Goal: Task Accomplishment & Management: Use online tool/utility

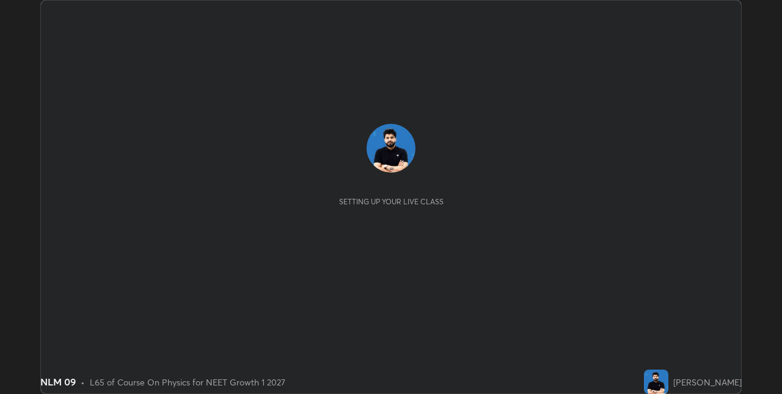
scroll to position [394, 781]
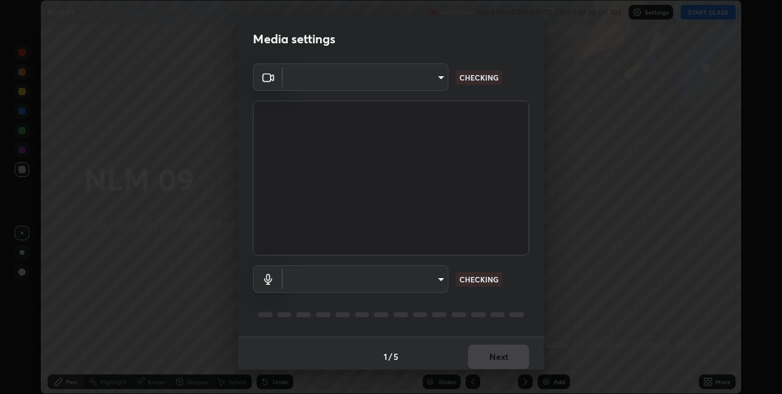
type input "280048489f4aceaa7dd929c42ae46e7d7a1038740bc9fc22ad0932e52b0860f8"
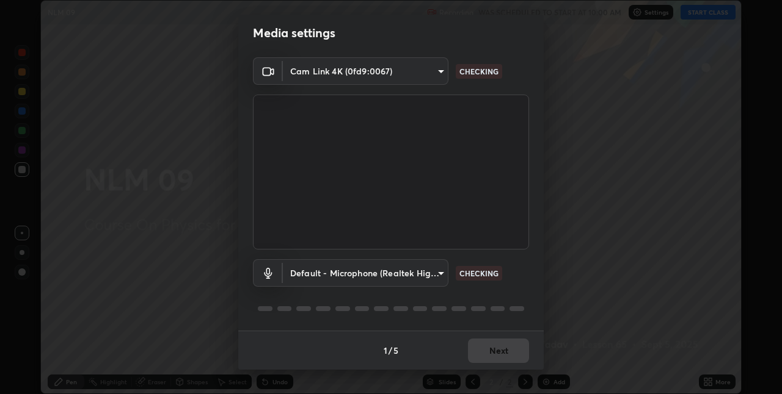
click at [411, 271] on body "Erase all NLM 09 Recording WAS SCHEDULED TO START AT 10:00 AM Settings START CL…" at bounding box center [391, 197] width 782 height 394
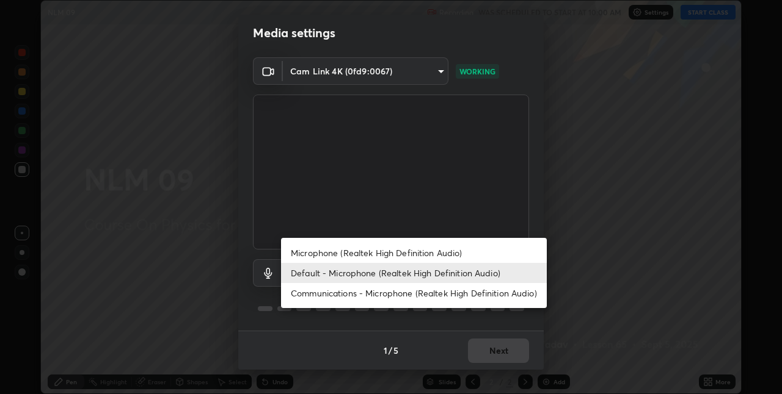
click at [352, 253] on li "Microphone (Realtek High Definition Audio)" at bounding box center [414, 253] width 266 height 20
type input "9a35c5c25a6babe24da8f4d10541f36b9700ea2ee64c40e6af499a578b7a6969"
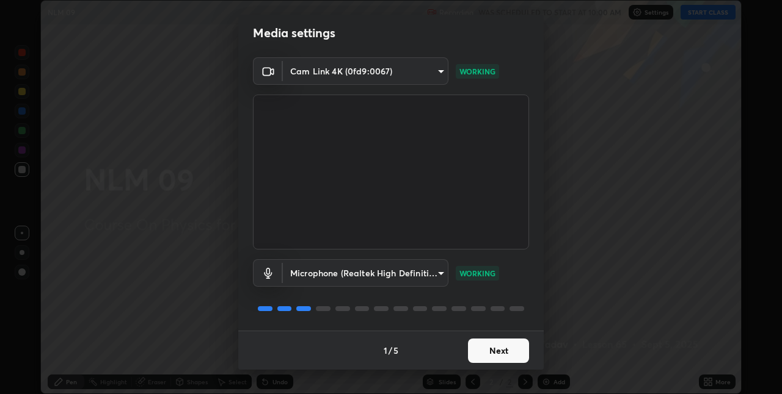
click at [507, 355] on button "Next" at bounding box center [498, 351] width 61 height 24
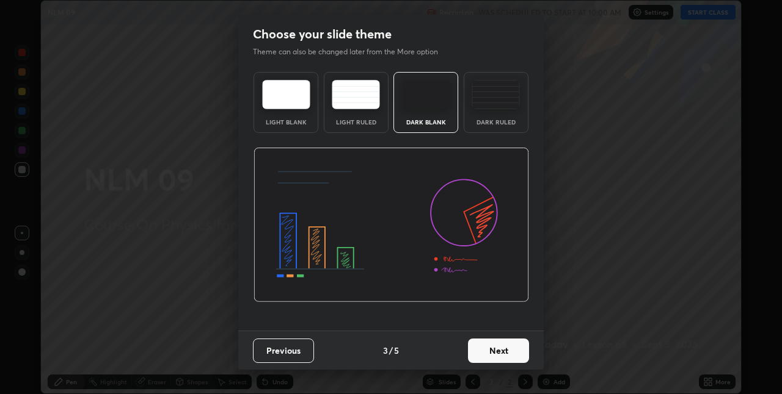
click at [517, 352] on button "Next" at bounding box center [498, 351] width 61 height 24
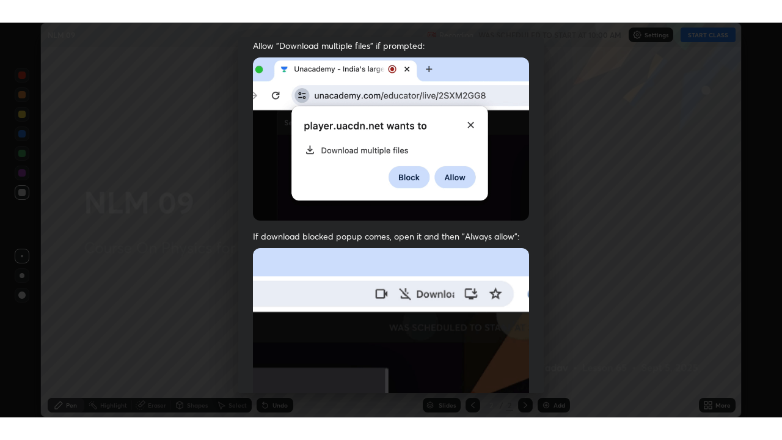
scroll to position [255, 0]
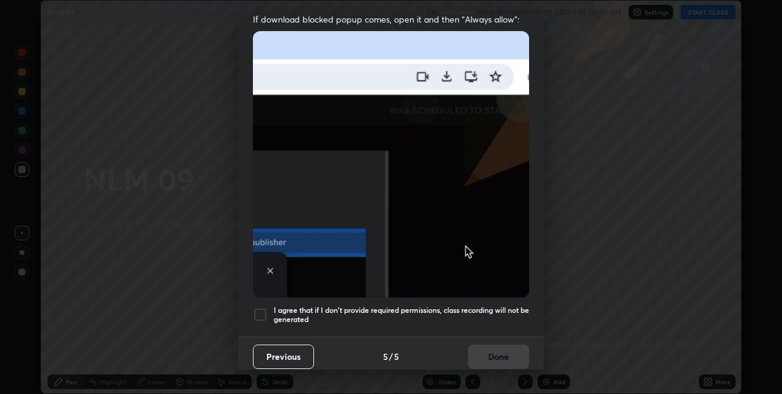
click at [256, 308] on div at bounding box center [260, 315] width 15 height 15
click at [502, 351] on button "Done" at bounding box center [498, 357] width 61 height 24
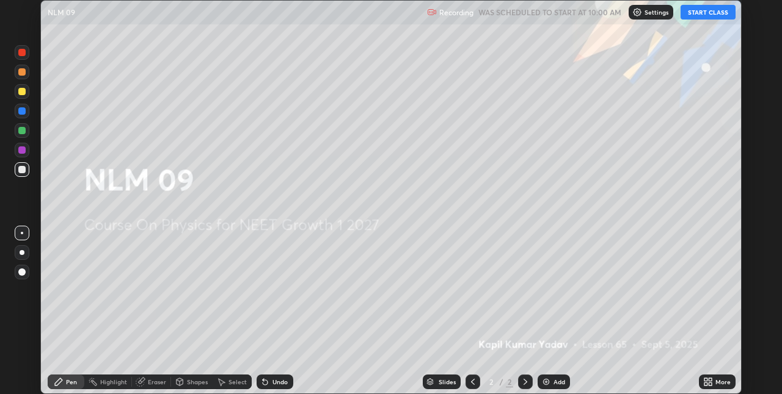
click at [697, 14] on button "START CLASS" at bounding box center [707, 12] width 55 height 15
click at [710, 380] on icon at bounding box center [709, 380] width 3 height 3
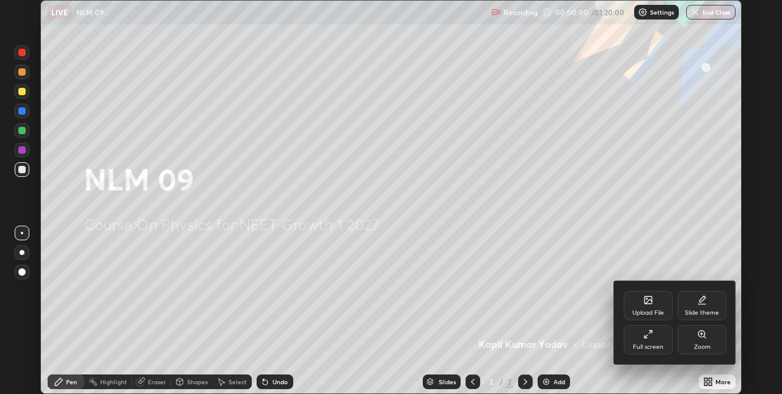
click at [655, 336] on div "Full screen" at bounding box center [647, 339] width 49 height 29
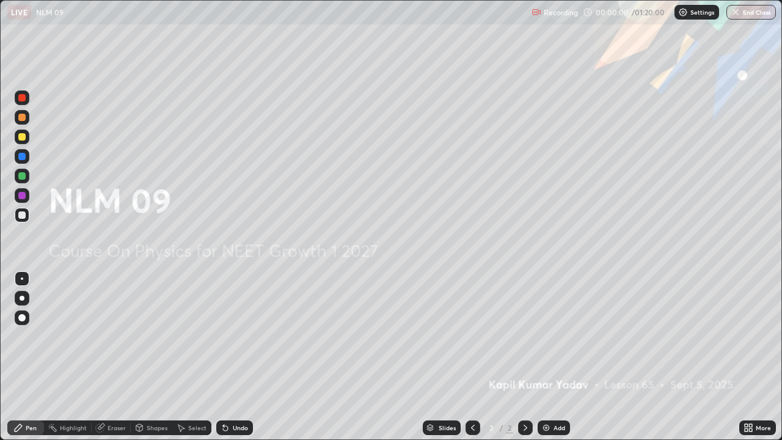
scroll to position [440, 782]
click at [555, 394] on div "Add" at bounding box center [559, 427] width 12 height 6
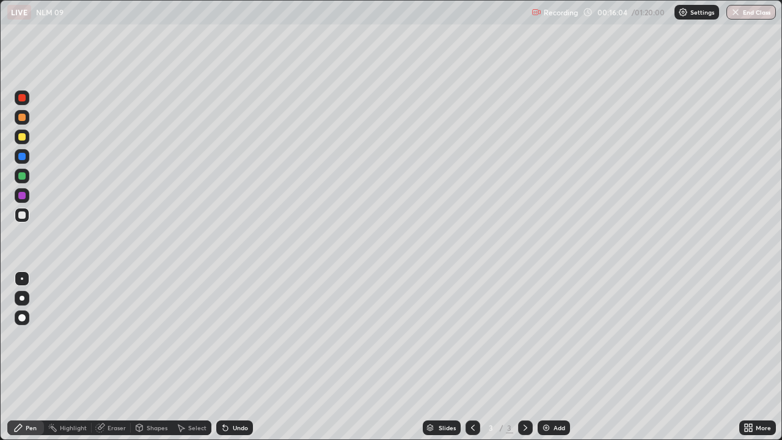
click at [553, 394] on div "Add" at bounding box center [559, 427] width 12 height 6
click at [22, 135] on div at bounding box center [21, 136] width 7 height 7
click at [551, 394] on div "Add" at bounding box center [553, 427] width 32 height 15
click at [563, 394] on div "Add" at bounding box center [553, 427] width 32 height 15
click at [551, 394] on div "Add" at bounding box center [553, 427] width 32 height 15
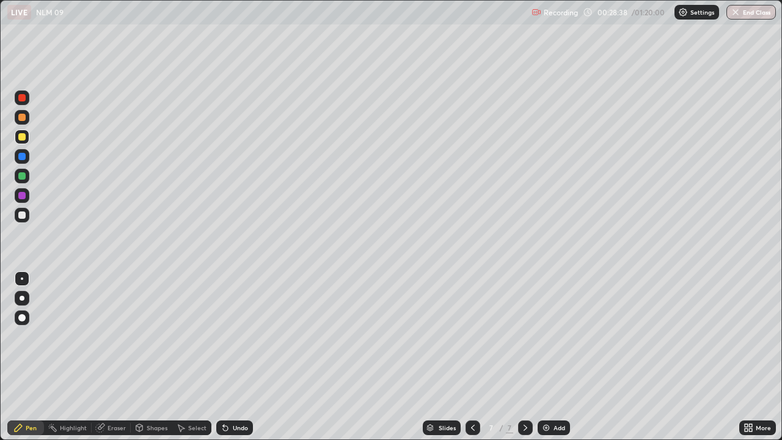
click at [238, 394] on div "Undo" at bounding box center [240, 427] width 15 height 6
click at [236, 394] on div "Undo" at bounding box center [240, 427] width 15 height 6
click at [112, 394] on div "Eraser" at bounding box center [116, 427] width 18 height 6
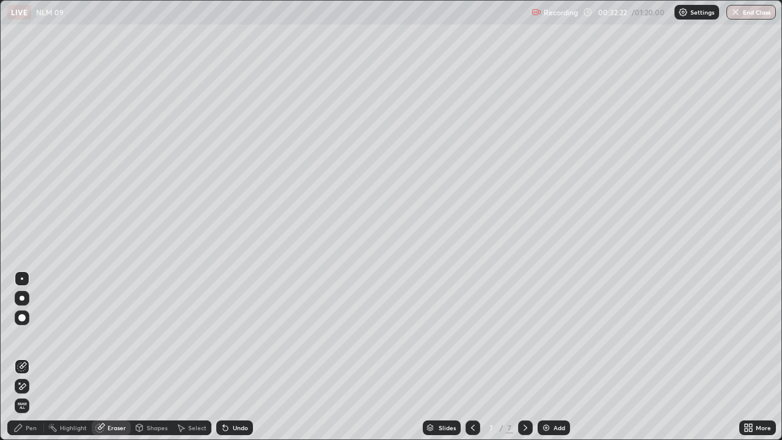
click at [31, 394] on div "Pen" at bounding box center [31, 427] width 11 height 6
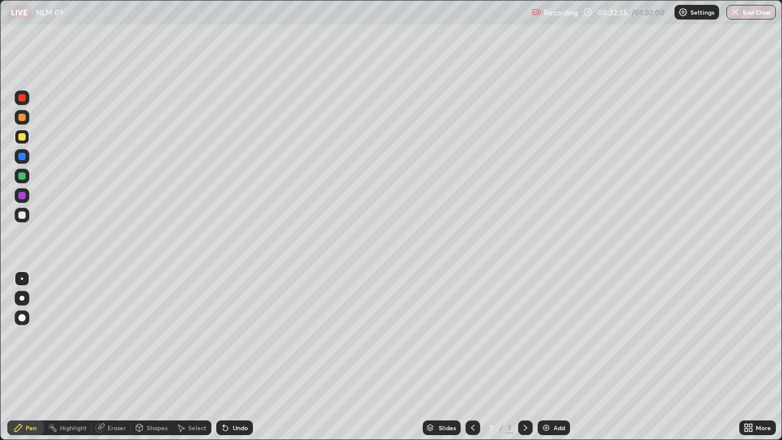
click at [104, 394] on icon at bounding box center [101, 426] width 7 height 6
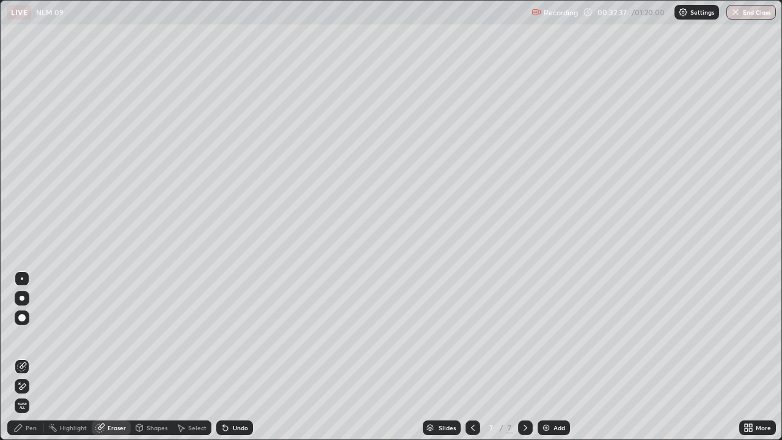
click at [39, 394] on div "Pen" at bounding box center [25, 427] width 37 height 15
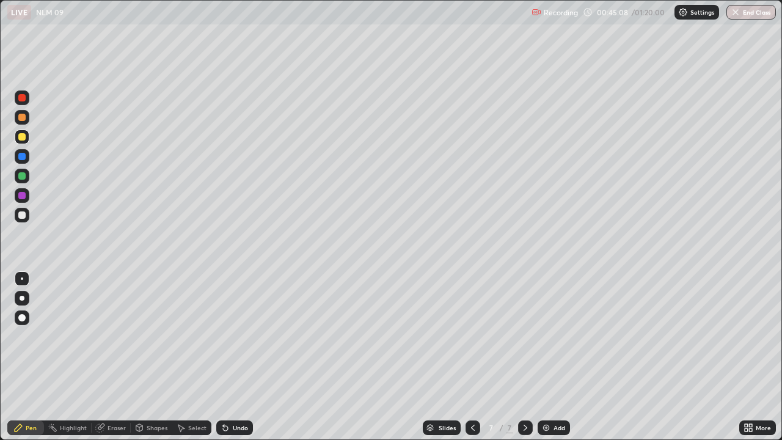
click at [553, 394] on div "Add" at bounding box center [559, 427] width 12 height 6
click at [554, 394] on div "Add" at bounding box center [553, 427] width 32 height 15
click at [558, 394] on div "Add" at bounding box center [553, 427] width 32 height 15
click at [471, 394] on icon at bounding box center [472, 428] width 10 height 10
click at [525, 394] on icon at bounding box center [525, 427] width 4 height 6
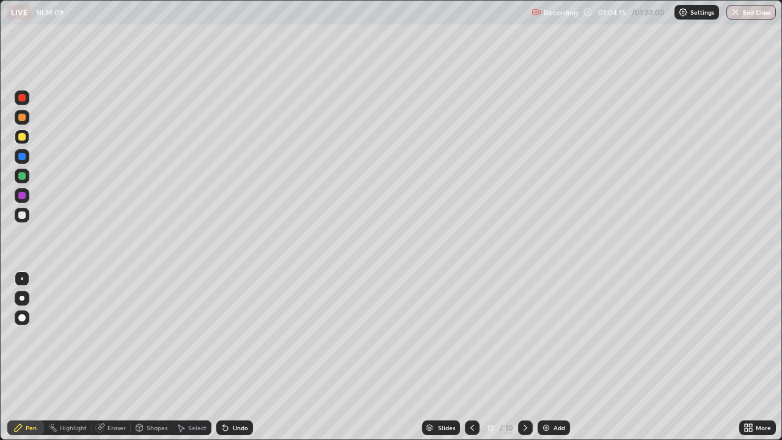
click at [551, 394] on div "Add" at bounding box center [553, 427] width 32 height 15
click at [550, 394] on div "Add" at bounding box center [553, 427] width 32 height 15
click at [24, 176] on div at bounding box center [21, 175] width 7 height 7
click at [557, 394] on div "Add" at bounding box center [553, 427] width 32 height 15
click at [23, 213] on div at bounding box center [21, 214] width 7 height 7
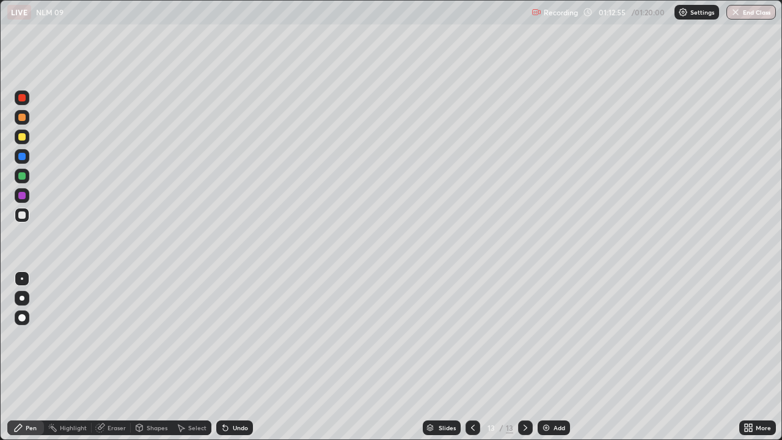
click at [553, 394] on div "Add" at bounding box center [553, 427] width 32 height 15
click at [547, 394] on img at bounding box center [546, 428] width 10 height 10
click at [553, 394] on div "Add" at bounding box center [559, 427] width 12 height 6
click at [21, 136] on div at bounding box center [21, 136] width 7 height 7
click at [741, 16] on button "End Class" at bounding box center [751, 12] width 48 height 15
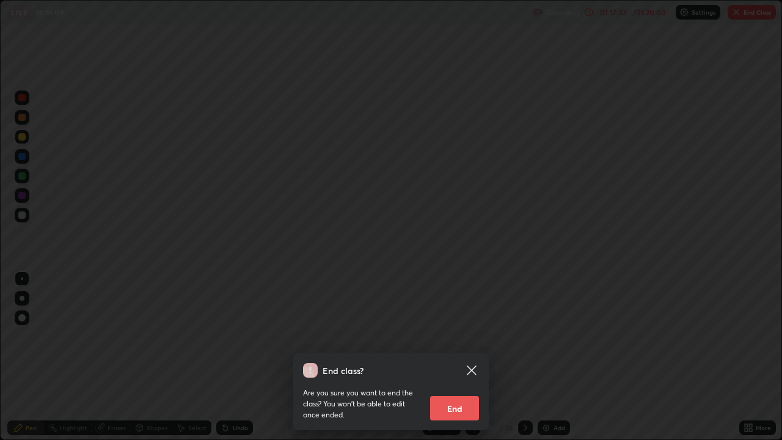
click at [460, 394] on button "End" at bounding box center [454, 408] width 49 height 24
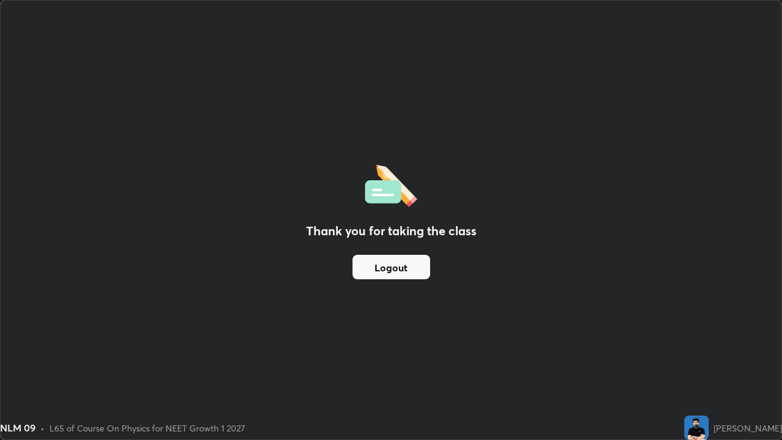
click at [413, 267] on button "Logout" at bounding box center [391, 267] width 78 height 24
click at [411, 261] on button "Logout" at bounding box center [391, 267] width 78 height 24
